Goal: Ask a question

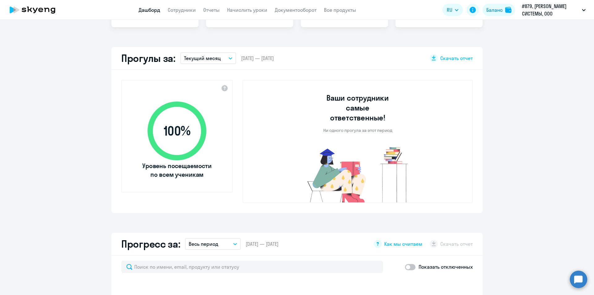
select select "30"
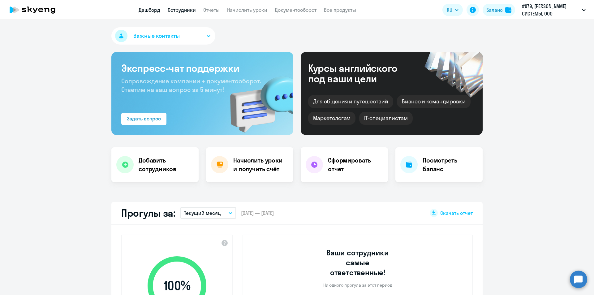
click at [177, 9] on link "Сотрудники" at bounding box center [182, 10] width 28 height 6
select select "30"
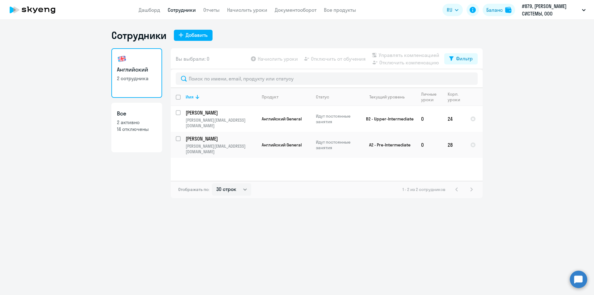
click at [583, 278] on circle at bounding box center [578, 278] width 17 height 17
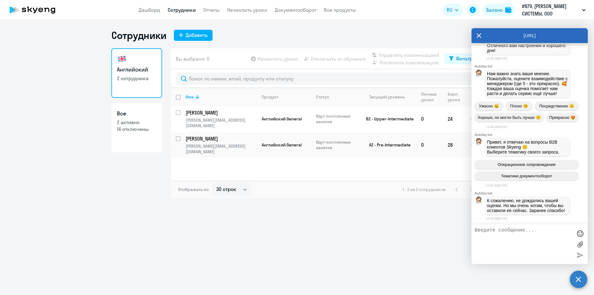
click at [498, 235] on textarea at bounding box center [524, 243] width 98 height 33
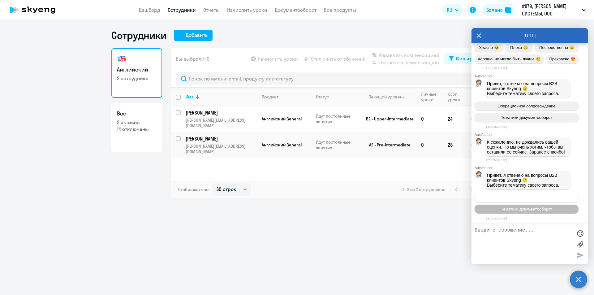
click at [522, 197] on span "Операционное сопровождение" at bounding box center [527, 197] width 58 height 5
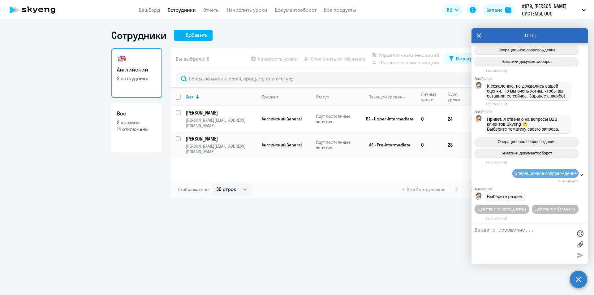
scroll to position [2328, 0]
click at [529, 205] on button "Действия по сотрудникам" at bounding box center [502, 209] width 55 height 9
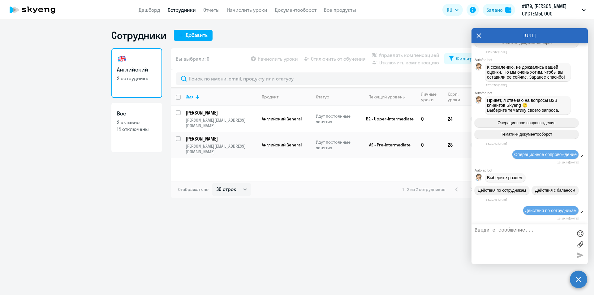
scroll to position [2420, 0]
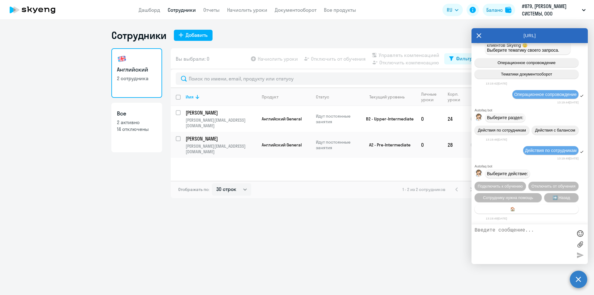
click at [515, 208] on span "🏠 Главное меню" at bounding box center [526, 209] width 33 height 5
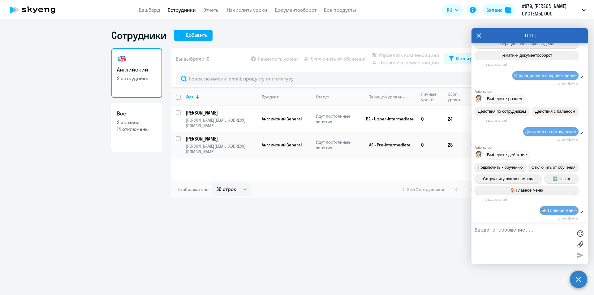
scroll to position [2488, 0]
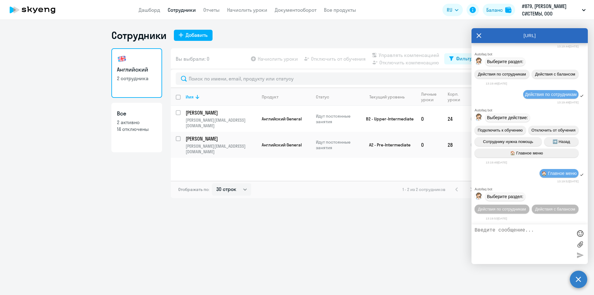
click at [503, 235] on textarea at bounding box center [524, 243] width 98 height 33
type textarea "L"
click at [546, 233] on textarea "Добрый день! Нам нужна информация по сотруднику [PERSON_NAME] и [PERSON_NAME] -" at bounding box center [524, 243] width 98 height 33
drag, startPoint x: 532, startPoint y: 246, endPoint x: 530, endPoint y: 244, distance: 3.5
click at [531, 244] on textarea "Добрый день! Нам нужна информация по сотрудникам [PERSON_NAME] и [PERSON_NAME] -" at bounding box center [524, 243] width 98 height 33
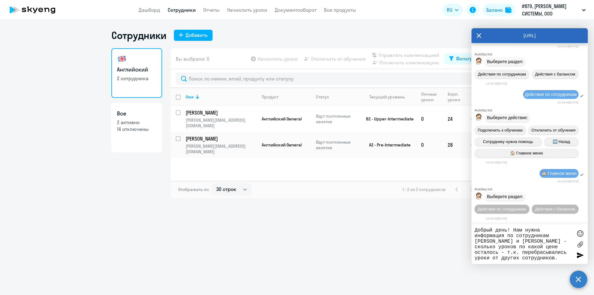
drag, startPoint x: 518, startPoint y: 254, endPoint x: 473, endPoint y: 252, distance: 45.2
click at [473, 252] on div "Добрый день! Нам нужна информация по сотрудникам [PERSON_NAME] и [PERSON_NAME] …" at bounding box center [530, 244] width 116 height 40
click at [512, 258] on textarea "Добрый день! Нам нужна информация по сотрудникам [PERSON_NAME] и [PERSON_NAME] …" at bounding box center [524, 243] width 98 height 33
type textarea "Добрый день! Нам нужна информация по сотрудникам [PERSON_NAME] и [PERSON_NAME] …"
click at [580, 255] on div at bounding box center [580, 254] width 9 height 9
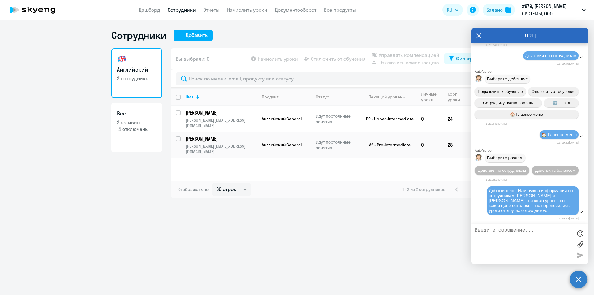
scroll to position [2527, 0]
drag, startPoint x: 404, startPoint y: 223, endPoint x: 409, endPoint y: 218, distance: 7.3
click at [405, 222] on div "Сотрудники Добавить Английский 2 сотрудника Все 2 активно 14 отключены Вы выбра…" at bounding box center [297, 157] width 594 height 275
click at [218, 113] on p "[PERSON_NAME]" at bounding box center [221, 112] width 70 height 7
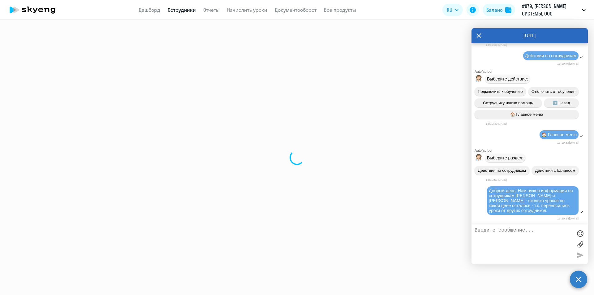
select select "english"
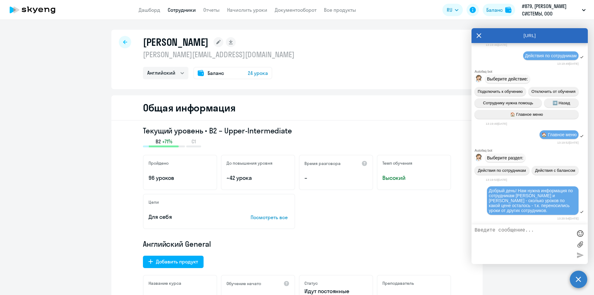
click at [213, 75] on span "Баланс" at bounding box center [216, 72] width 16 height 7
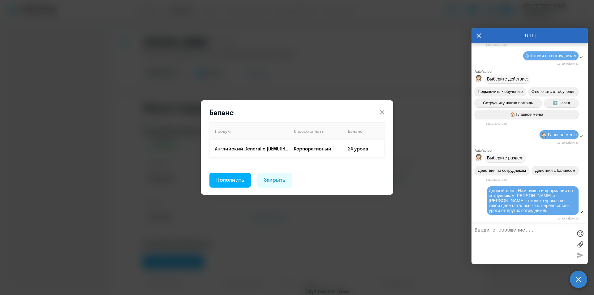
click at [300, 150] on td "Корпоративный" at bounding box center [316, 148] width 54 height 17
click at [373, 147] on td "24 урока" at bounding box center [363, 148] width 41 height 17
click at [362, 148] on td "24 урока" at bounding box center [363, 148] width 41 height 17
drag, startPoint x: 362, startPoint y: 148, endPoint x: 274, endPoint y: 150, distance: 87.6
click at [361, 148] on td "24 урока" at bounding box center [363, 148] width 41 height 17
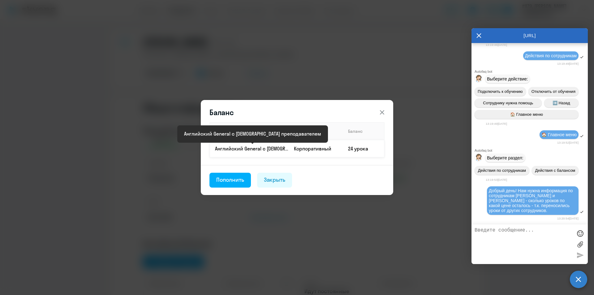
click at [273, 151] on p "Английский General с [DEMOGRAPHIC_DATA] преподавателем" at bounding box center [252, 148] width 74 height 7
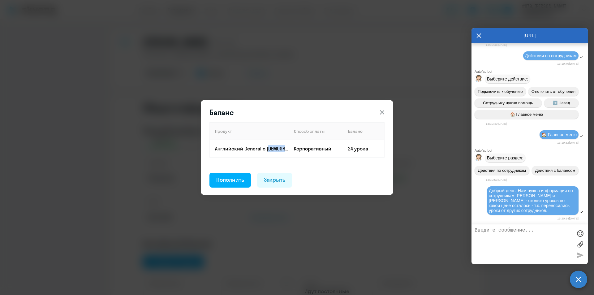
click at [383, 110] on icon at bounding box center [381, 112] width 7 height 7
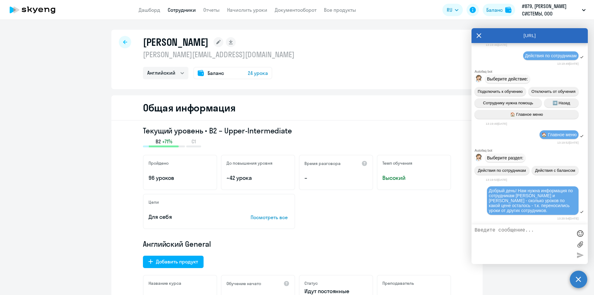
click at [119, 40] on div at bounding box center [125, 42] width 12 height 12
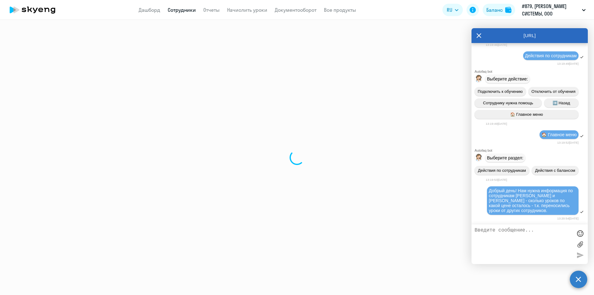
select select "30"
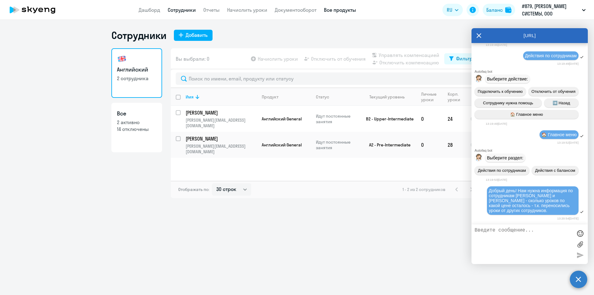
click at [338, 11] on link "Все продукты" at bounding box center [340, 10] width 32 height 6
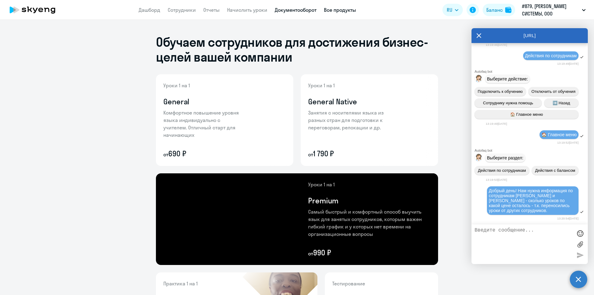
click at [307, 7] on link "Документооборот" at bounding box center [296, 10] width 42 height 6
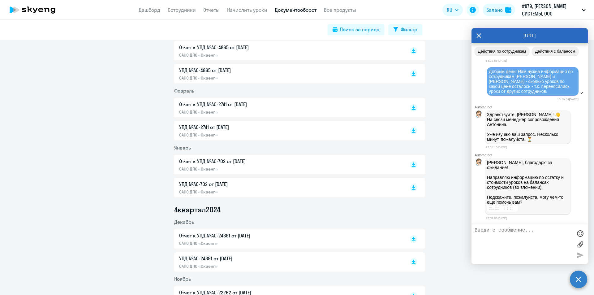
scroll to position [2643, 0]
click at [509, 209] on img at bounding box center [502, 208] width 31 height 7
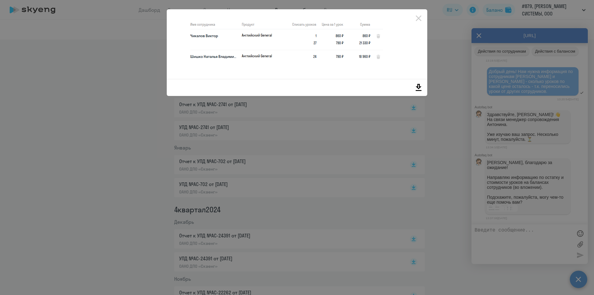
click at [420, 88] on icon at bounding box center [419, 87] width 6 height 7
click at [420, 17] on icon "Close" at bounding box center [419, 18] width 10 height 10
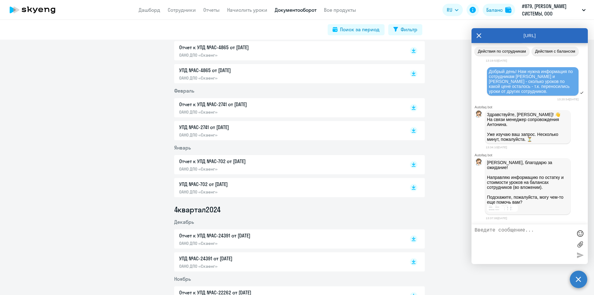
click at [532, 242] on textarea at bounding box center [524, 243] width 98 height 33
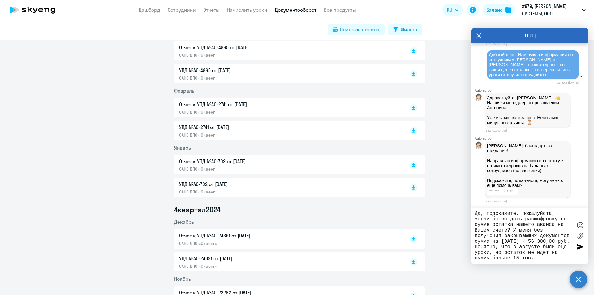
type textarea "Да, подскажите, пожалуйста, могли бы вы дать расшифровку со сумме остатка нашег…"
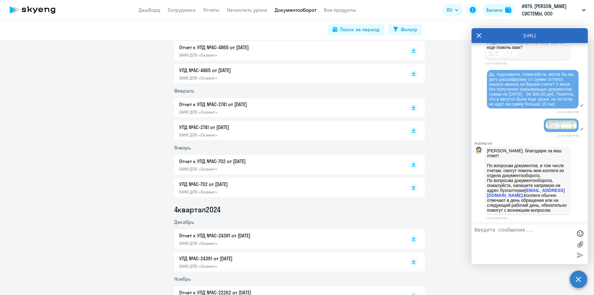
scroll to position [2802, 0]
click at [524, 191] on strong "[EMAIL_ADDRESS][DOMAIN_NAME]" at bounding box center [526, 193] width 78 height 10
click at [554, 126] on img at bounding box center [561, 124] width 31 height 9
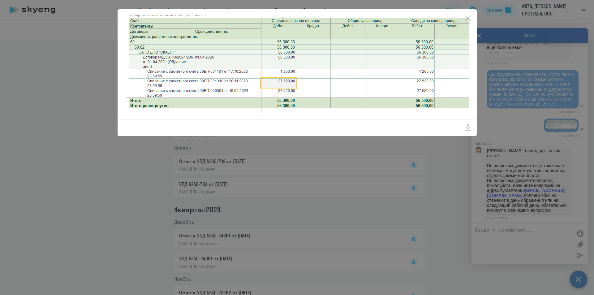
drag, startPoint x: 430, startPoint y: 242, endPoint x: 440, endPoint y: 235, distance: 12.4
click at [439, 236] on div at bounding box center [297, 147] width 594 height 295
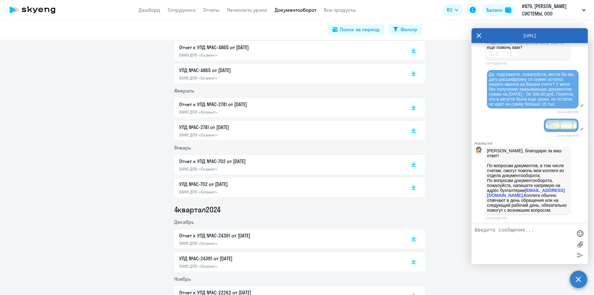
scroll to position [2679, 0]
click at [511, 57] on img at bounding box center [502, 53] width 31 height 7
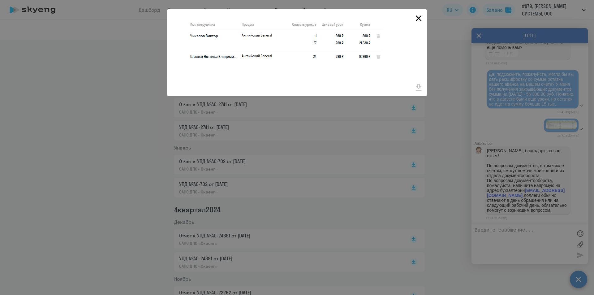
click at [417, 17] on icon "Close" at bounding box center [419, 18] width 10 height 10
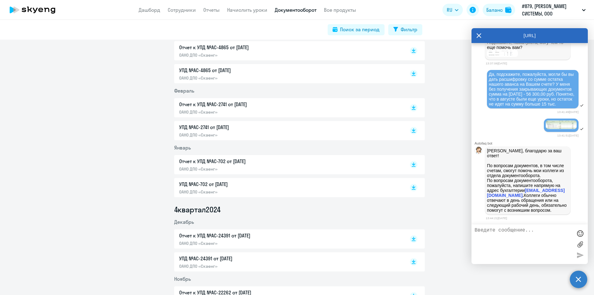
scroll to position [2802, 0]
click at [532, 239] on textarea at bounding box center [524, 243] width 98 height 33
type textarea "Спасибо! Написала им запрос"
click at [577, 256] on div at bounding box center [580, 254] width 9 height 9
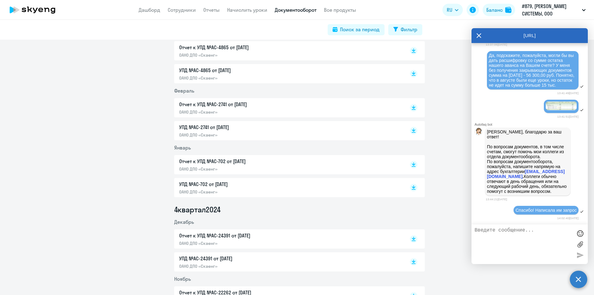
scroll to position [2822, 0]
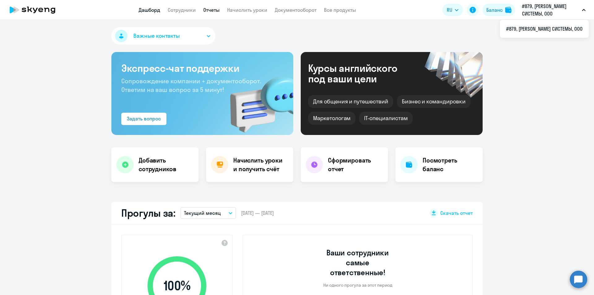
select select "30"
click at [172, 37] on span "Важные контакты" at bounding box center [156, 36] width 46 height 8
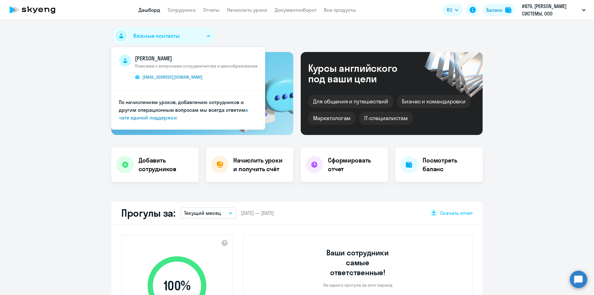
click at [580, 282] on circle at bounding box center [578, 278] width 17 height 17
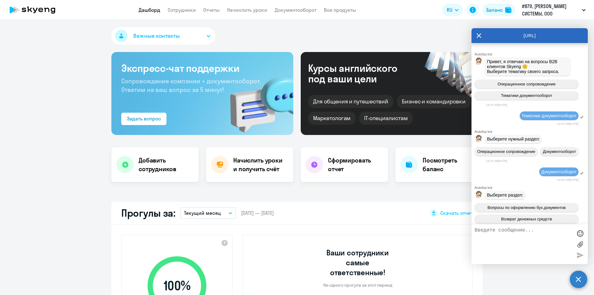
scroll to position [2527, 0]
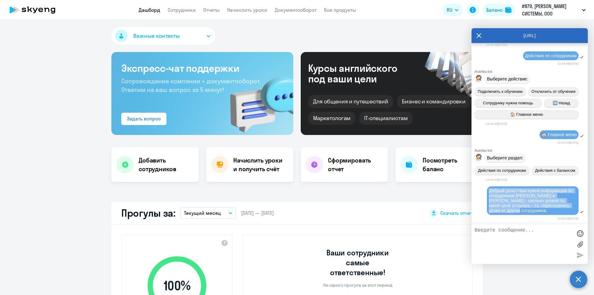
drag, startPoint x: 525, startPoint y: 211, endPoint x: 478, endPoint y: 187, distance: 52.9
click at [478, 187] on div "Добрый день! Нам нужна информация по сотрудникам [PERSON_NAME] и [PERSON_NAME] …" at bounding box center [530, 201] width 116 height 30
copy span "Добрый день! Нам нужна информация по сотрудникам [PERSON_NAME] и [PERSON_NAME] …"
click at [154, 38] on span "Важные контакты" at bounding box center [156, 36] width 46 height 8
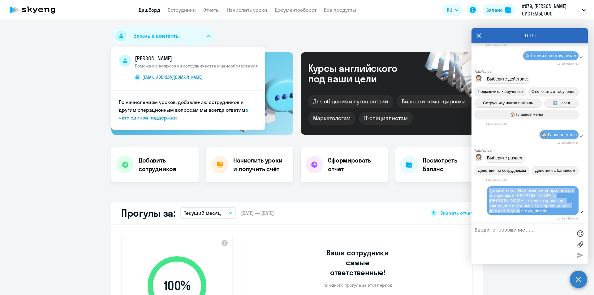
click at [194, 77] on span "evgeniya.shvyryaeva@skyeng.ru" at bounding box center [172, 77] width 60 height 6
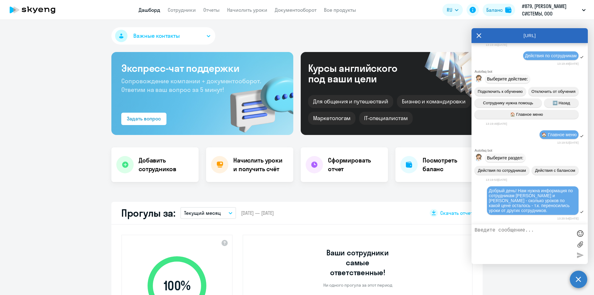
click at [141, 36] on span "Важные контакты" at bounding box center [156, 36] width 46 height 8
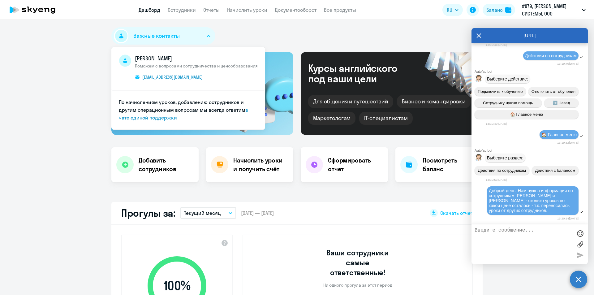
drag, startPoint x: 209, startPoint y: 79, endPoint x: 140, endPoint y: 76, distance: 68.1
click at [140, 76] on span "Евгения Швыряева Поможем с вопросами сотрудничества и ценообразования evgeniya.…" at bounding box center [196, 68] width 123 height 28
copy span "evgeniya.shvyryaeva@skyeng.ru"
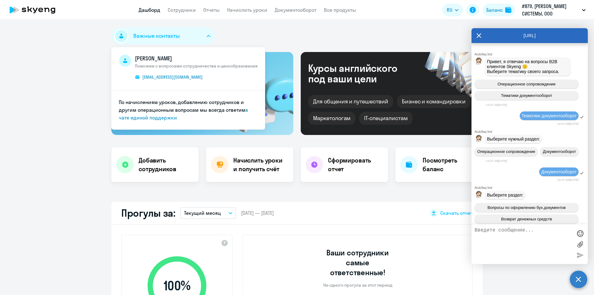
select select "30"
